Goal: Information Seeking & Learning: Learn about a topic

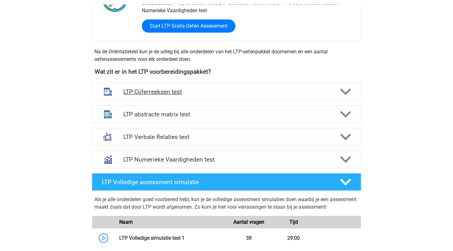
scroll to position [189, 0]
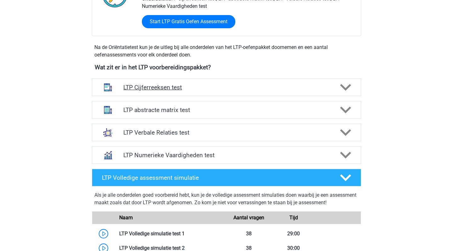
click at [347, 87] on polygon at bounding box center [345, 87] width 11 height 7
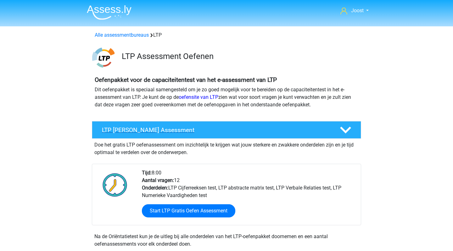
scroll to position [0, 0]
click at [299, 133] on h4 "LTP [PERSON_NAME] Assessment" at bounding box center [216, 130] width 228 height 7
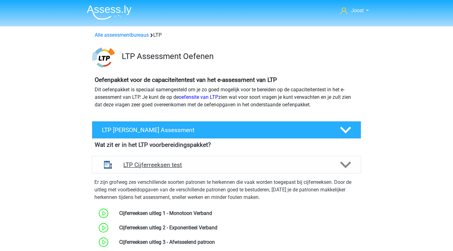
click at [271, 162] on h4 "LTP Cijferreeksen test" at bounding box center [226, 165] width 206 height 7
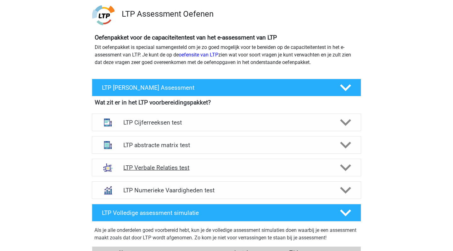
scroll to position [42, 0]
click at [251, 168] on h4 "LTP Verbale Relaties test" at bounding box center [226, 167] width 206 height 7
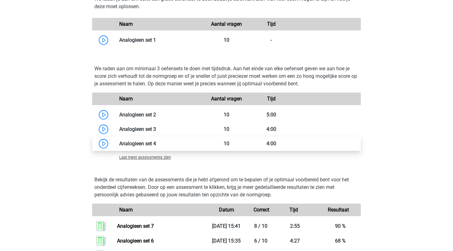
scroll to position [425, 0]
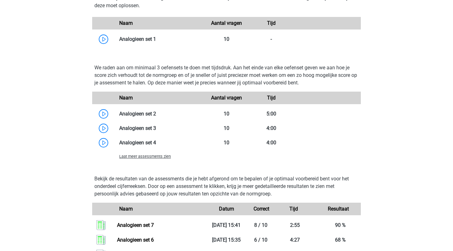
click at [166, 156] on span "Laat meer assessments zien" at bounding box center [145, 156] width 52 height 5
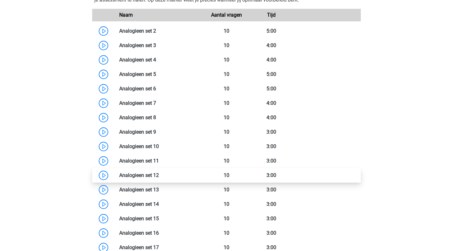
scroll to position [515, 0]
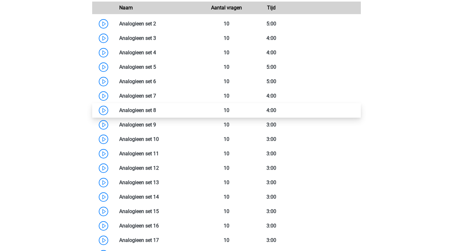
click at [156, 110] on link at bounding box center [156, 110] width 0 height 6
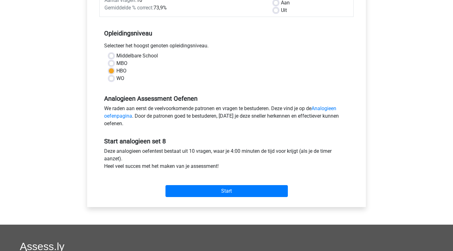
scroll to position [105, 0]
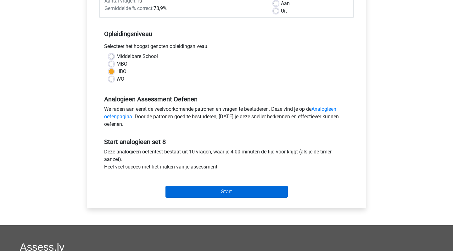
click at [224, 191] on input "Start" at bounding box center [226, 192] width 122 height 12
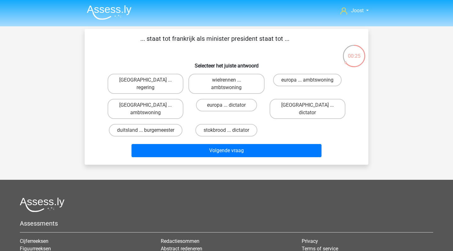
click at [193, 105] on div "europa ... dictator" at bounding box center [226, 109] width 76 height 20
click at [266, 122] on div "stokbrood ... dictator" at bounding box center [226, 131] width 81 height 18
click at [149, 80] on input "parijs ... regering" at bounding box center [148, 82] width 4 height 4
radio input "true"
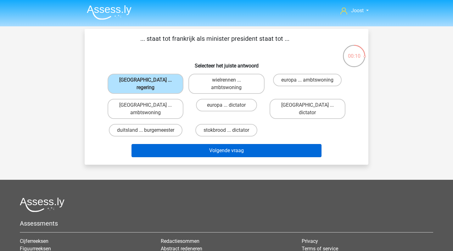
click at [226, 144] on button "Volgende vraag" at bounding box center [226, 150] width 190 height 13
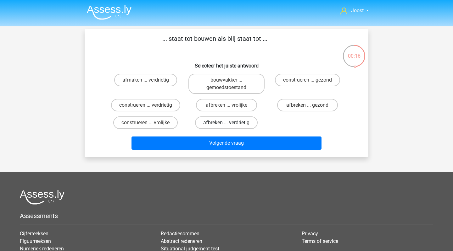
click at [222, 121] on label "afbreken ... verdrietig" at bounding box center [226, 123] width 63 height 13
click at [226, 123] on input "afbreken ... verdrietig" at bounding box center [228, 125] width 4 height 4
radio input "true"
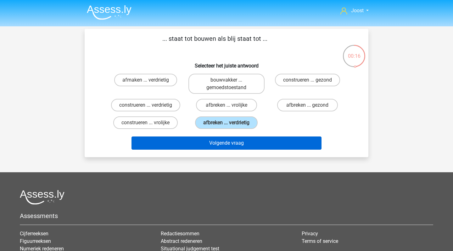
click at [234, 144] on button "Volgende vraag" at bounding box center [226, 143] width 190 height 13
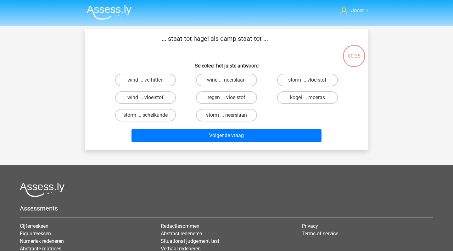
click at [228, 97] on label "regen ... vloeistof" at bounding box center [226, 97] width 61 height 13
click at [228, 98] on input "regen ... vloeistof" at bounding box center [228, 100] width 4 height 4
radio input "true"
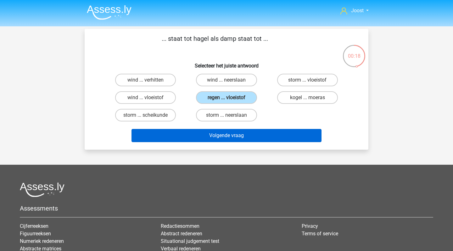
click at [257, 135] on button "Volgende vraag" at bounding box center [226, 135] width 190 height 13
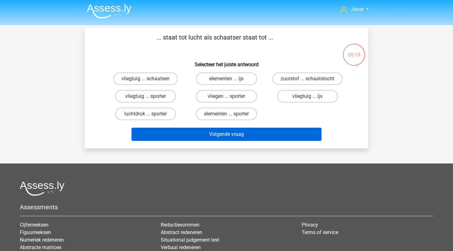
scroll to position [29, 0]
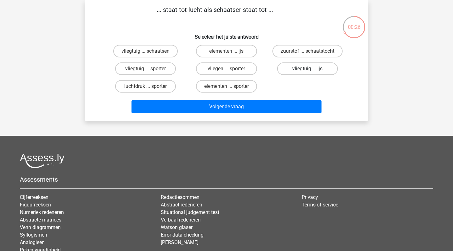
click at [299, 70] on label "vliegtuig ... ijs" at bounding box center [307, 69] width 61 height 13
click at [307, 70] on input "vliegtuig ... ijs" at bounding box center [309, 71] width 4 height 4
radio input "true"
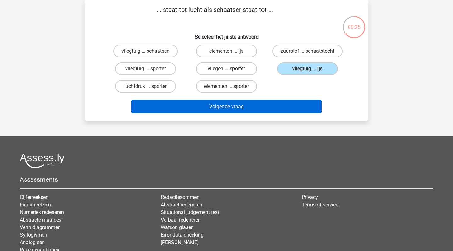
click at [250, 107] on button "Volgende vraag" at bounding box center [226, 106] width 190 height 13
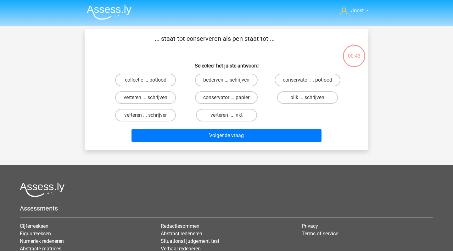
scroll to position [0, 0]
click at [163, 99] on label "verteren ... schrijven" at bounding box center [145, 97] width 61 height 13
click at [150, 99] on input "verteren ... schrijven" at bounding box center [148, 100] width 4 height 4
radio input "true"
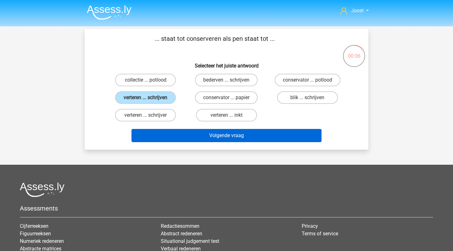
click at [169, 138] on button "Volgende vraag" at bounding box center [226, 135] width 190 height 13
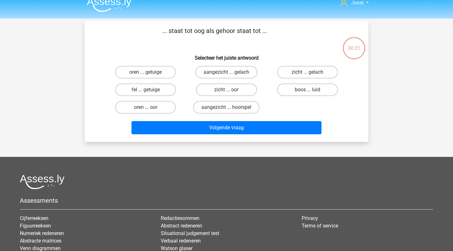
scroll to position [9, 0]
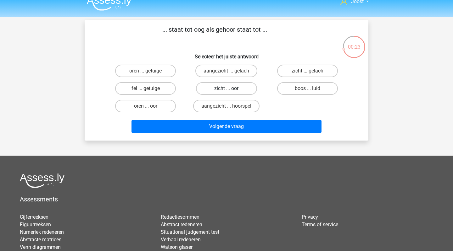
click at [233, 89] on label "zicht ... oor" at bounding box center [226, 88] width 61 height 13
click at [230, 89] on input "zicht ... oor" at bounding box center [228, 91] width 4 height 4
radio input "true"
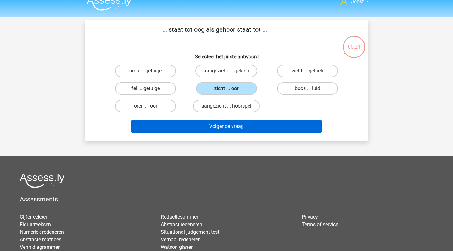
click at [270, 126] on button "Volgende vraag" at bounding box center [226, 126] width 190 height 13
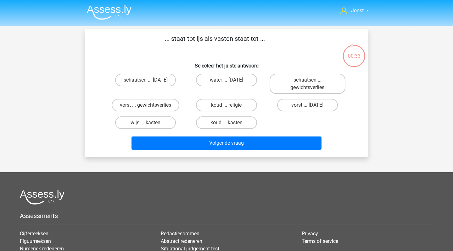
scroll to position [0, 0]
click at [161, 106] on label "vorst ... gewichtsverlies" at bounding box center [146, 105] width 68 height 13
click at [150, 106] on input "vorst ... gewichtsverlies" at bounding box center [148, 107] width 4 height 4
radio input "true"
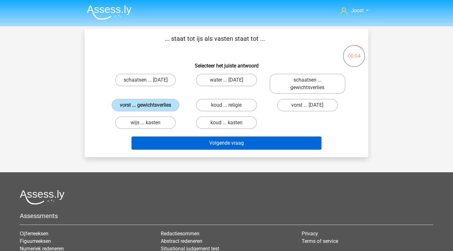
click at [238, 150] on button "Volgende vraag" at bounding box center [226, 143] width 190 height 13
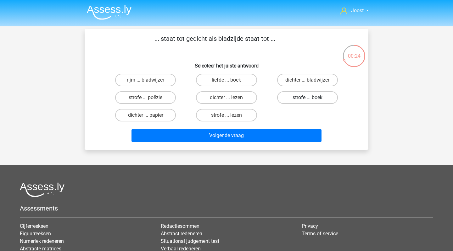
click at [313, 98] on label "strofe ... boek" at bounding box center [307, 97] width 61 height 13
click at [311, 98] on input "strofe ... boek" at bounding box center [309, 100] width 4 height 4
radio input "true"
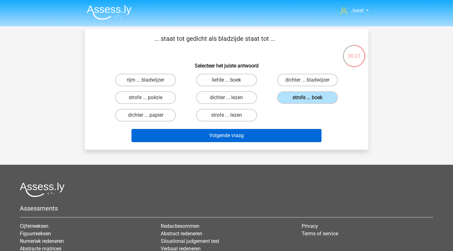
click at [269, 136] on button "Volgende vraag" at bounding box center [226, 135] width 190 height 13
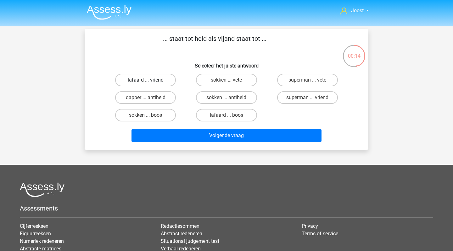
click at [153, 84] on label "lafaard ... vriend" at bounding box center [145, 80] width 61 height 13
click at [150, 84] on input "lafaard ... vriend" at bounding box center [148, 82] width 4 height 4
radio input "true"
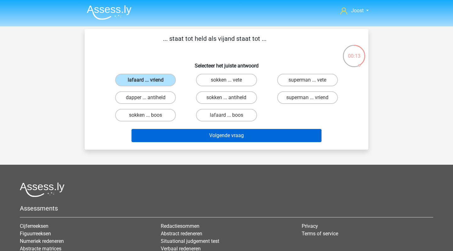
click at [266, 138] on button "Volgende vraag" at bounding box center [226, 135] width 190 height 13
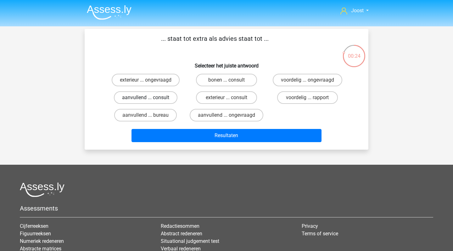
click at [151, 98] on label "aanvullend ... consult" at bounding box center [145, 97] width 63 height 13
click at [150, 98] on input "aanvullend ... consult" at bounding box center [148, 100] width 4 height 4
radio input "true"
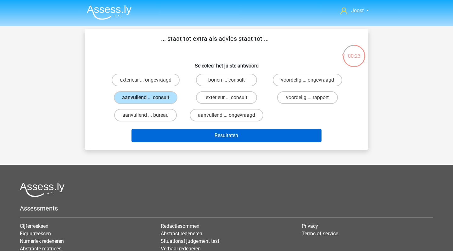
click at [279, 135] on button "Resultaten" at bounding box center [226, 135] width 190 height 13
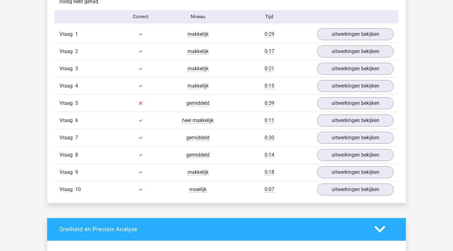
scroll to position [391, 0]
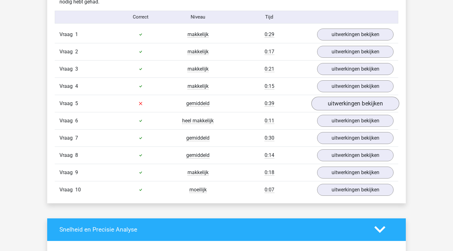
click at [370, 106] on link "uitwerkingen bekijken" at bounding box center [355, 104] width 88 height 14
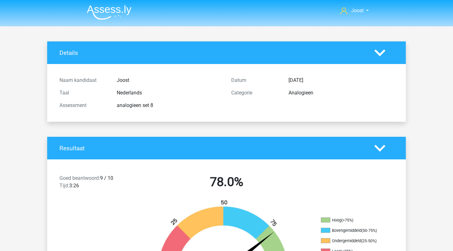
scroll to position [0, 0]
